Goal: Communication & Community: Share content

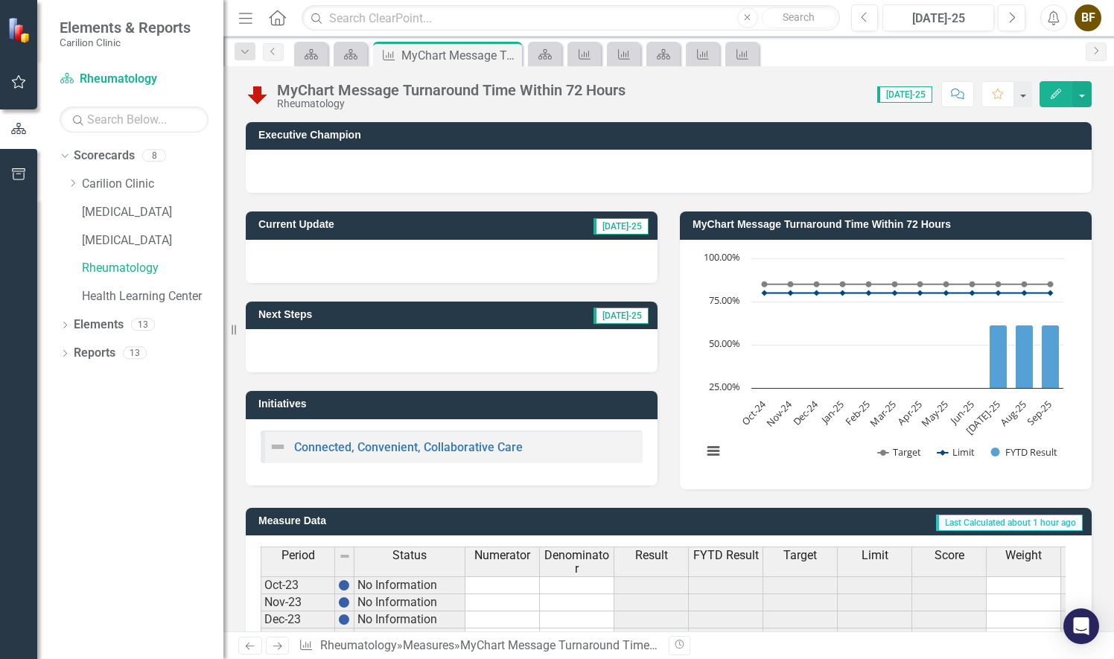
scroll to position [403, 0]
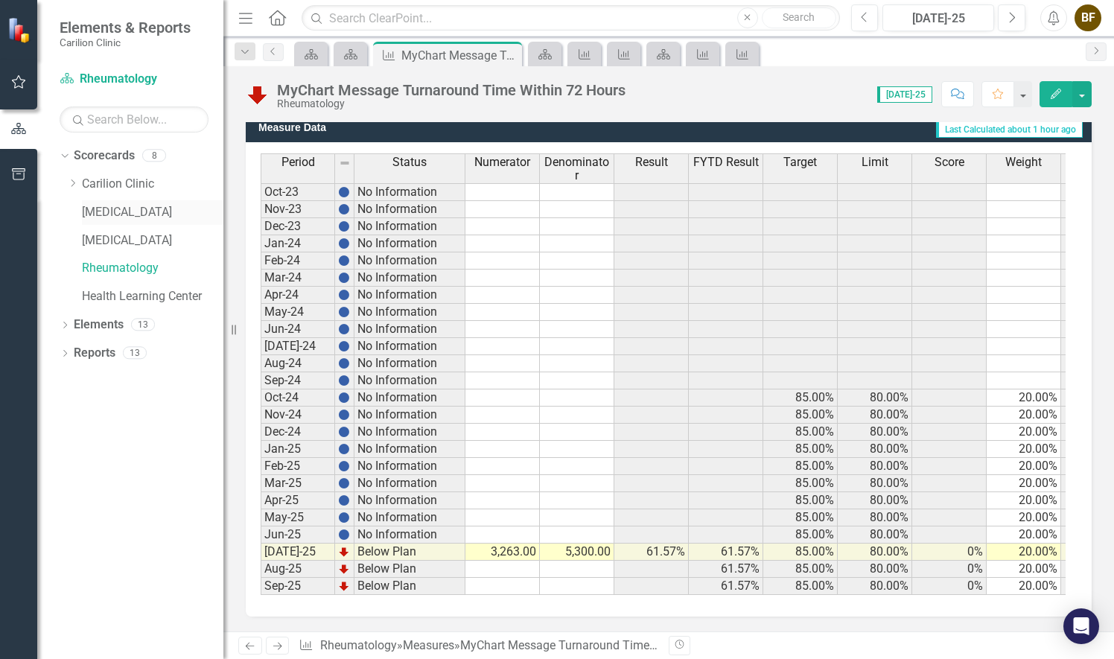
click at [129, 213] on link "[MEDICAL_DATA]" at bounding box center [152, 212] width 141 height 17
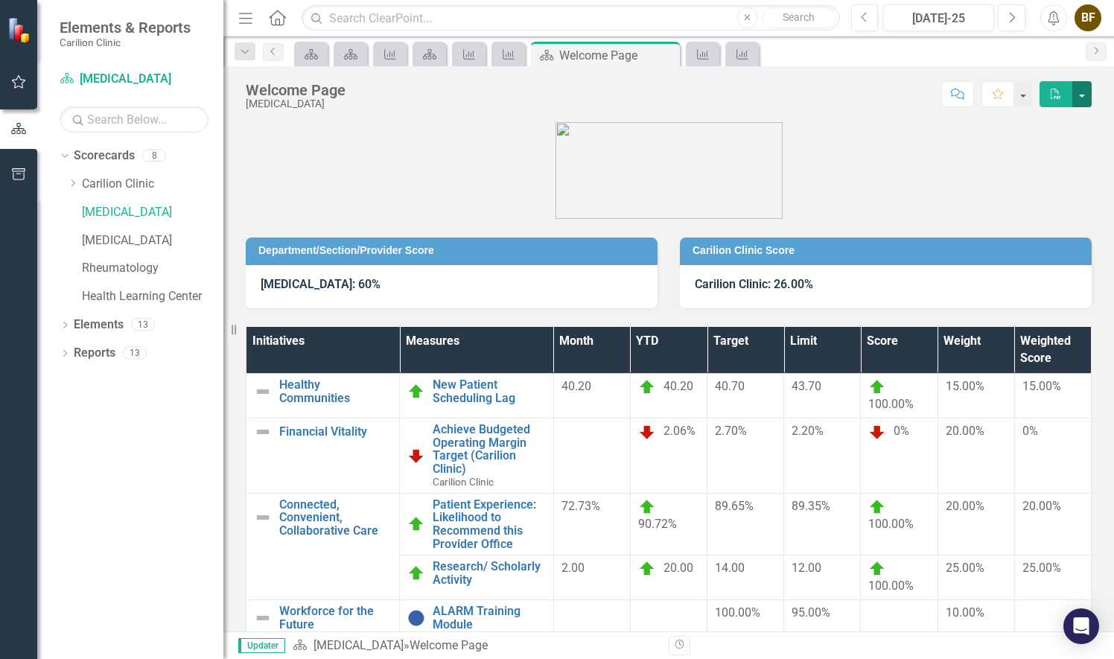
click at [1084, 96] on button "button" at bounding box center [1081, 94] width 19 height 26
click at [1043, 178] on link "Email Email Page" at bounding box center [1030, 178] width 121 height 28
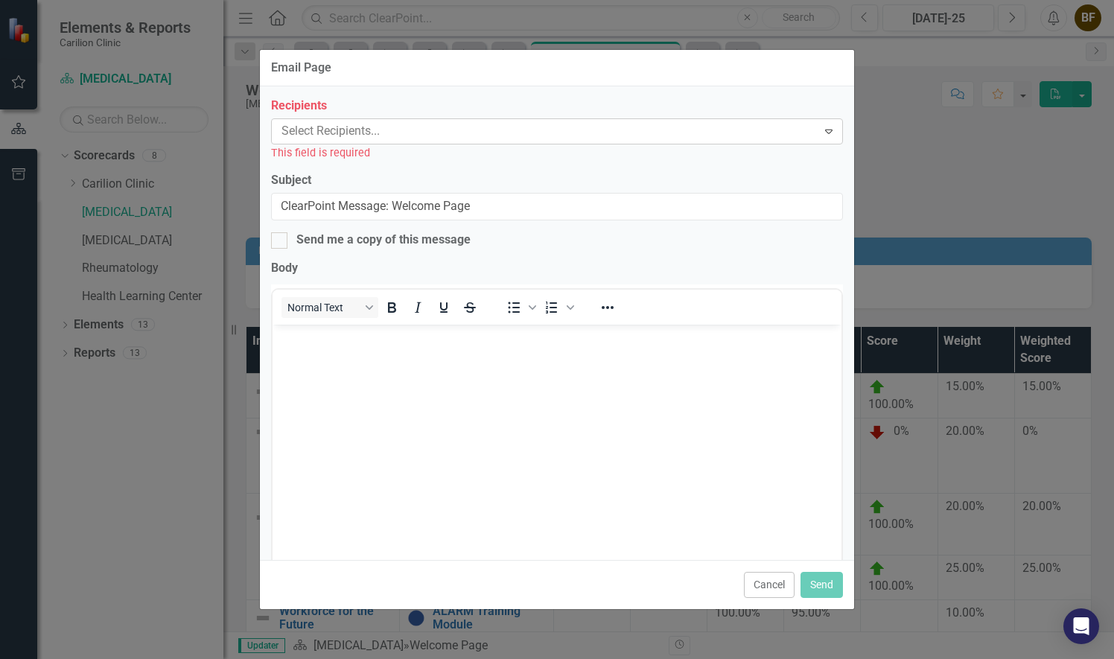
click at [687, 130] on div at bounding box center [545, 131] width 541 height 20
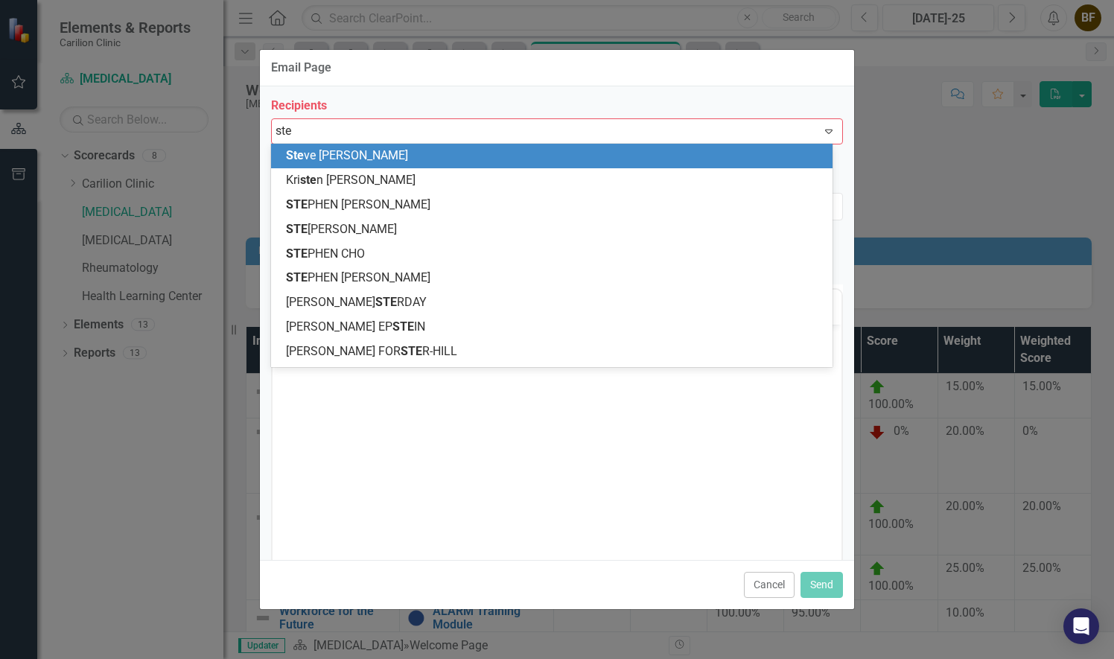
type input "stew"
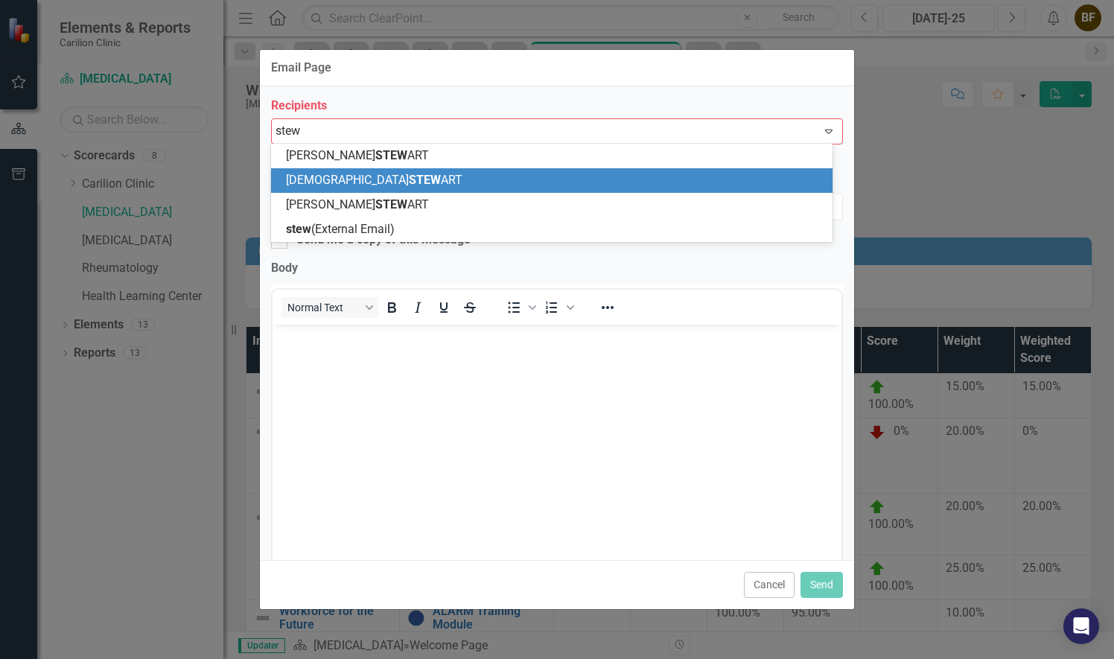
click at [528, 182] on div "[DEMOGRAPHIC_DATA] STEW ART" at bounding box center [554, 180] width 537 height 17
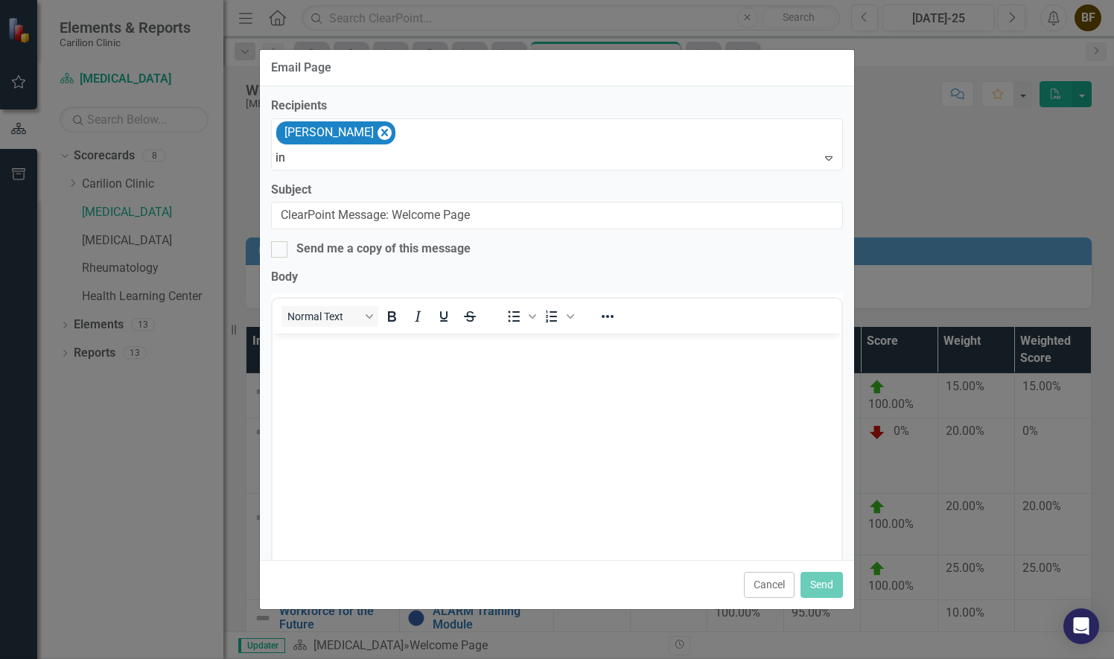
type input "i"
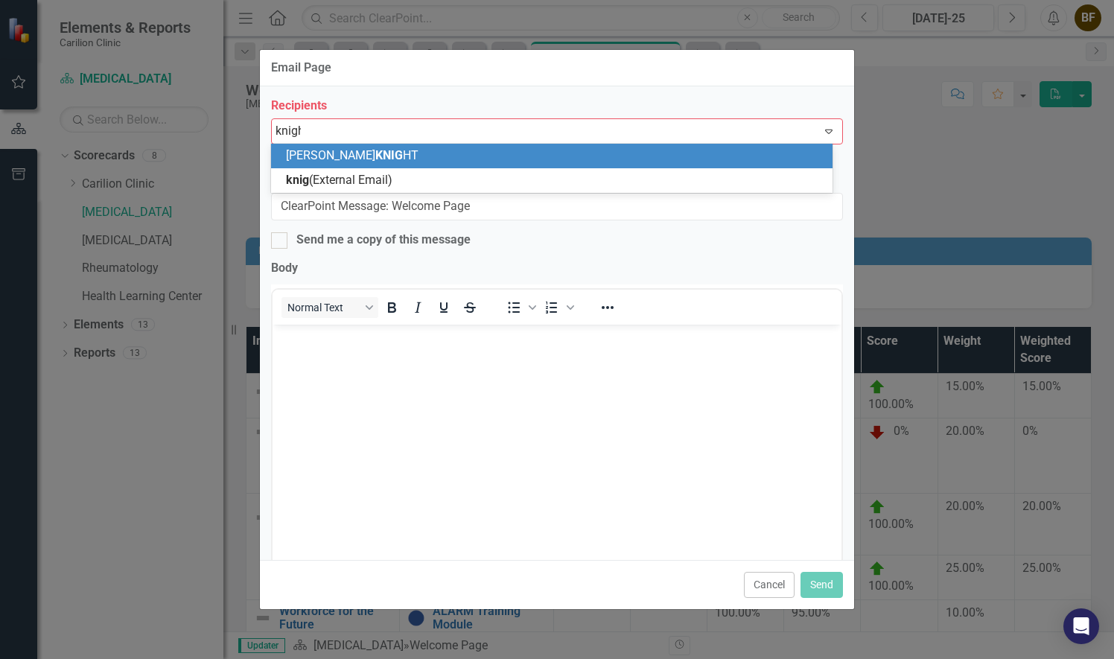
type input "knight"
click at [386, 158] on div "[PERSON_NAME]" at bounding box center [554, 155] width 537 height 17
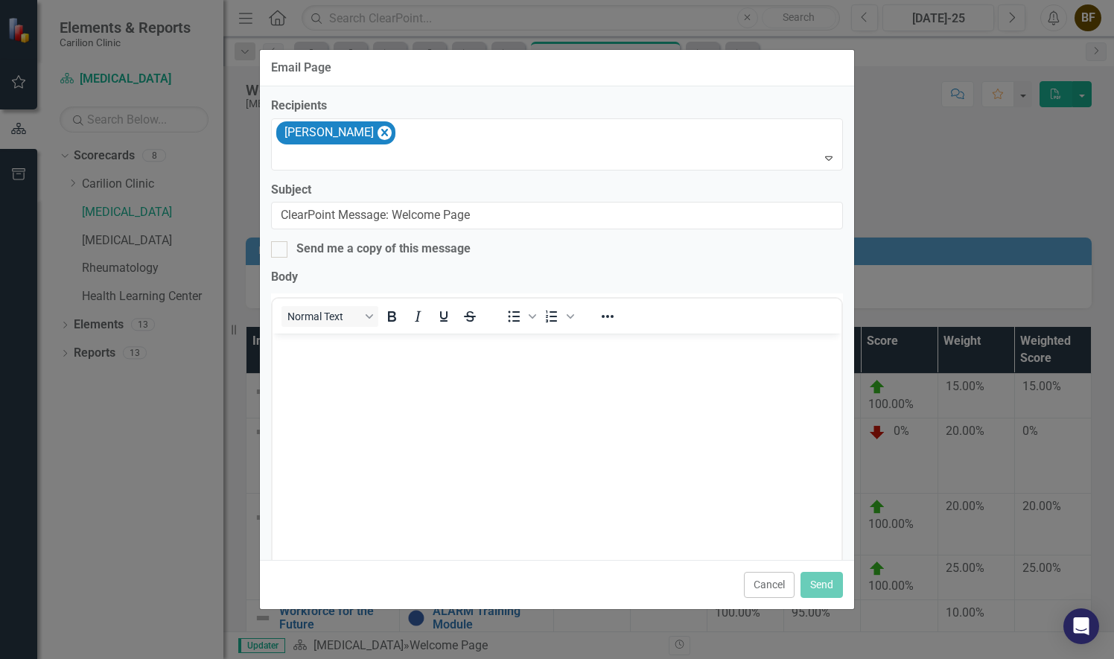
click at [386, 158] on div at bounding box center [557, 158] width 565 height 20
type input "stewar"
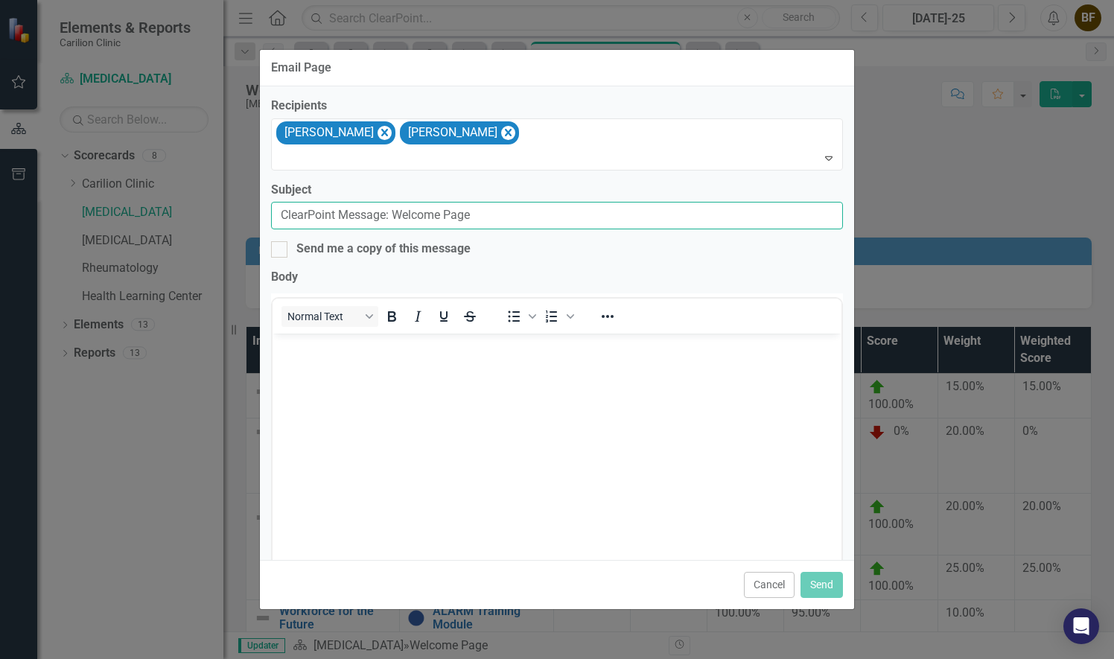
drag, startPoint x: 485, startPoint y: 214, endPoint x: 247, endPoint y: 220, distance: 238.3
click at [247, 220] on div "Email Page Recipients [PERSON_NAME] [PERSON_NAME] Expand Subject ClearPoint Mes…" at bounding box center [557, 329] width 1114 height 659
type input "July FY TD scorecard"
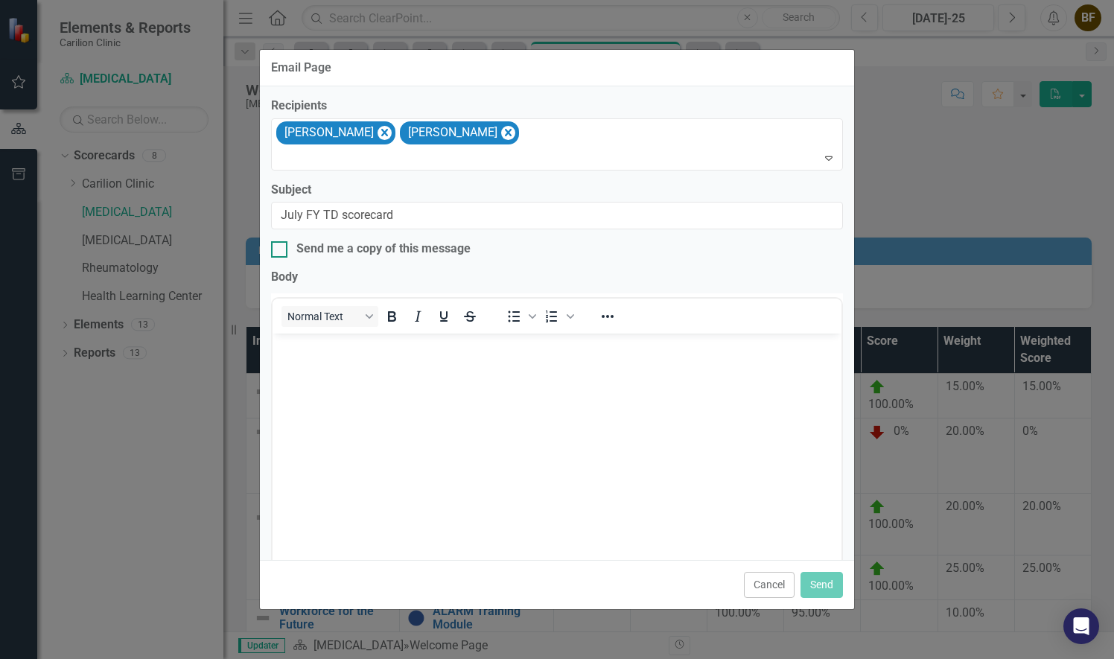
click at [277, 246] on input "Send me a copy of this message" at bounding box center [276, 246] width 10 height 10
checkbox input "true"
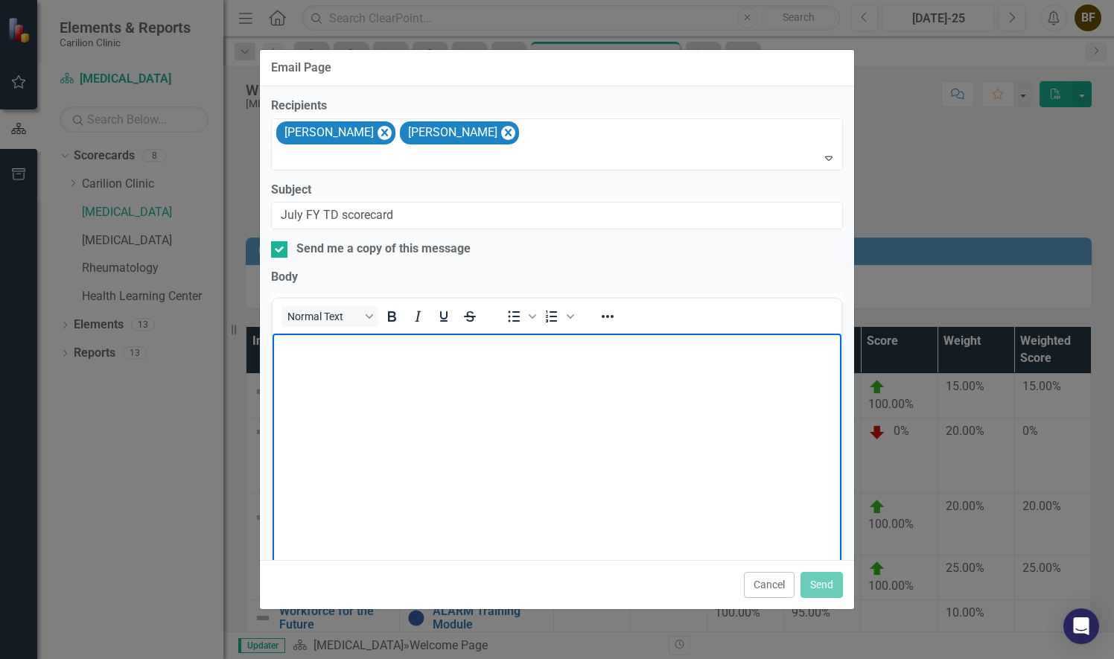
click at [365, 394] on body "Rich Text Area. Press ALT-0 for help." at bounding box center [556, 444] width 569 height 223
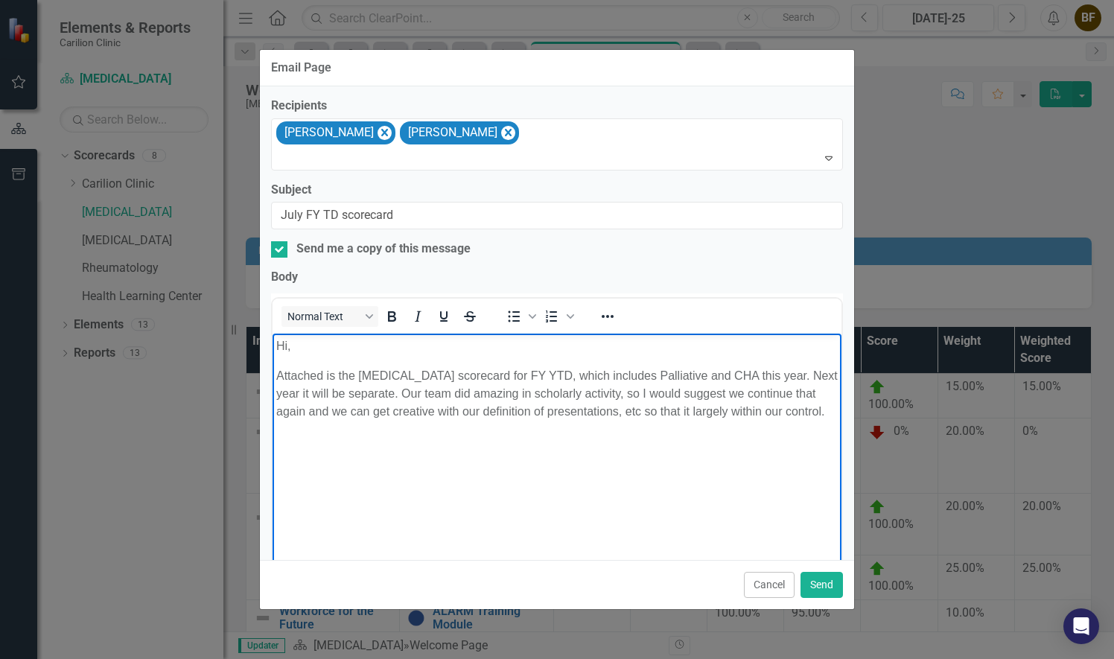
click at [821, 397] on p "Attached is the [MEDICAL_DATA] scorecard for FY YTD, which includes Palliative …" at bounding box center [556, 393] width 561 height 54
click at [556, 425] on p "Attached is the [MEDICAL_DATA] scorecard for FY YTD, which includes Palliative …" at bounding box center [556, 401] width 561 height 71
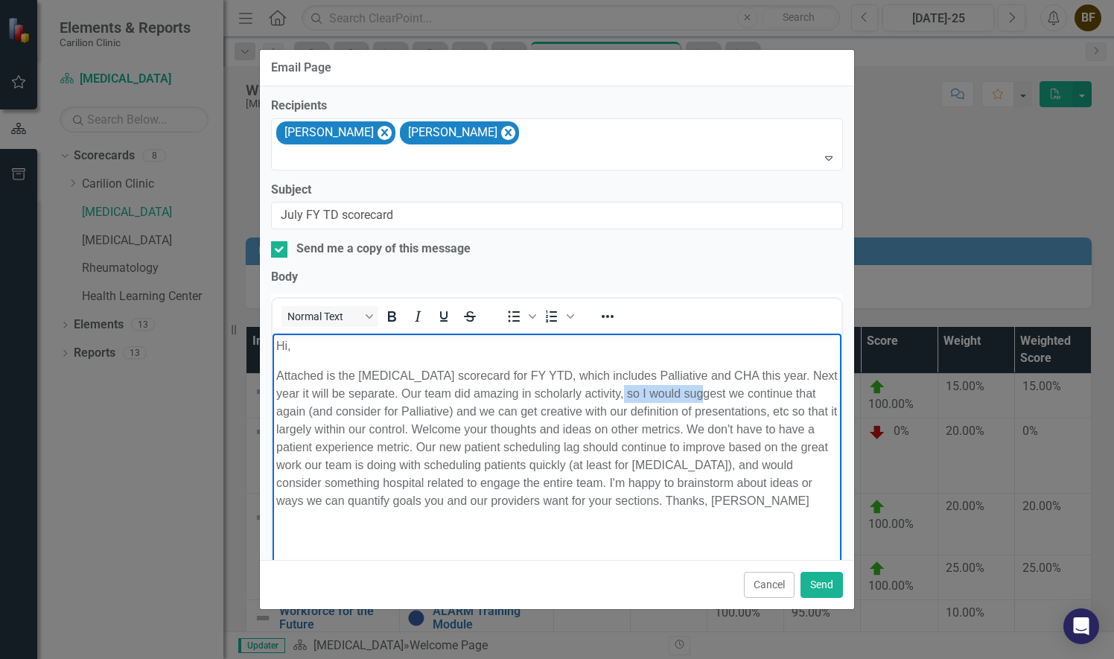
drag, startPoint x: 689, startPoint y: 392, endPoint x: 607, endPoint y: 395, distance: 81.9
click at [607, 395] on p "Attached is the [MEDICAL_DATA] scorecard for FY YTD, which includes Palliative …" at bounding box center [556, 437] width 561 height 143
click at [549, 498] on p "Attached is the [MEDICAL_DATA] scorecard for FY YTD, which includes Palliative …" at bounding box center [556, 437] width 561 height 143
click at [502, 485] on p "Attached is the [MEDICAL_DATA] scorecard for FY YTD, which includes Palliative …" at bounding box center [556, 437] width 561 height 143
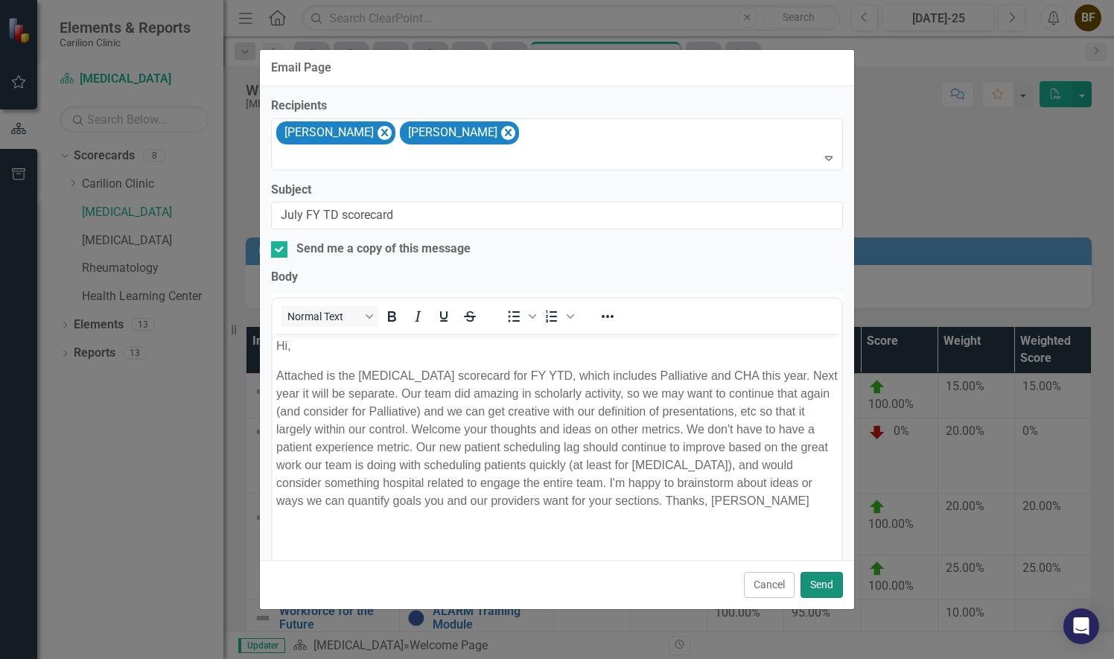
click at [825, 592] on button "Send" at bounding box center [821, 585] width 42 height 26
